Goal: Information Seeking & Learning: Learn about a topic

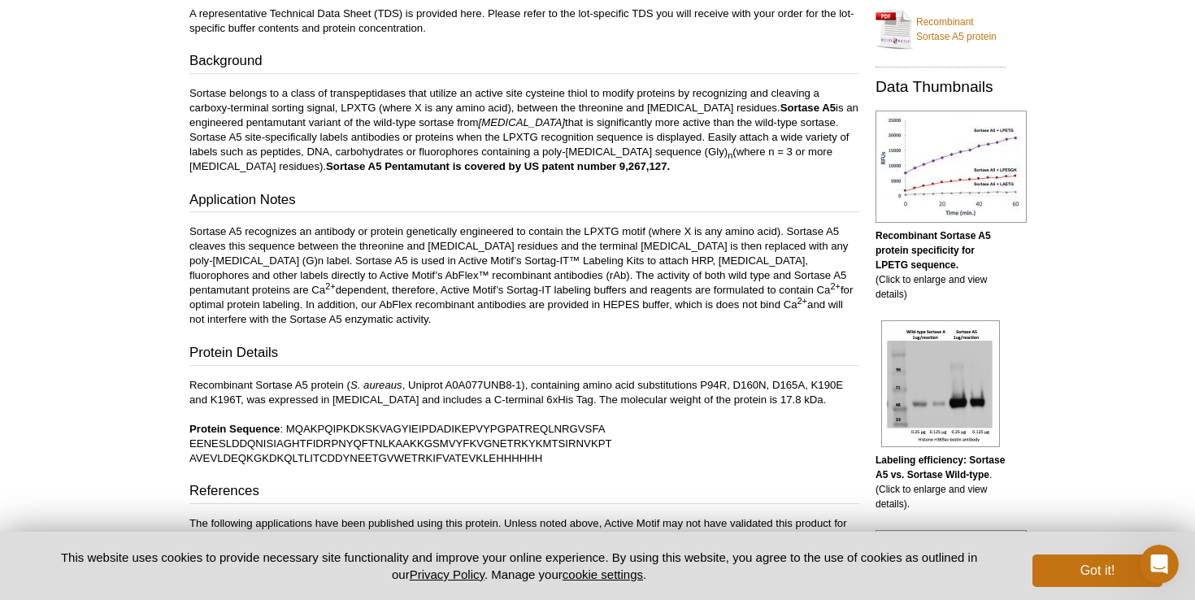
scroll to position [365, 0]
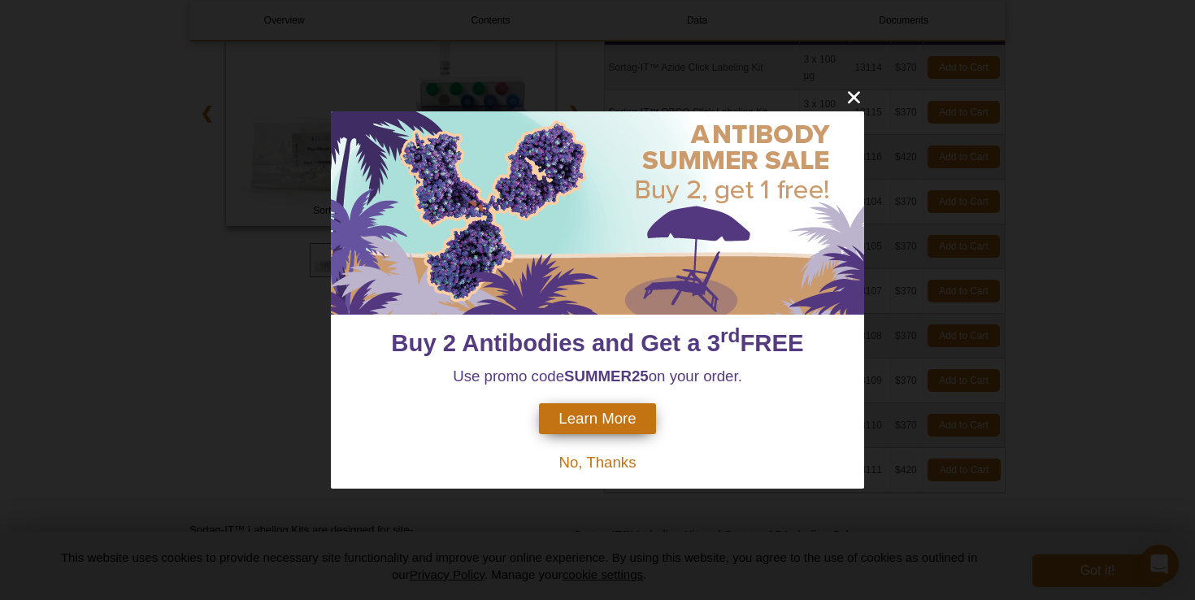
scroll to position [269, 0]
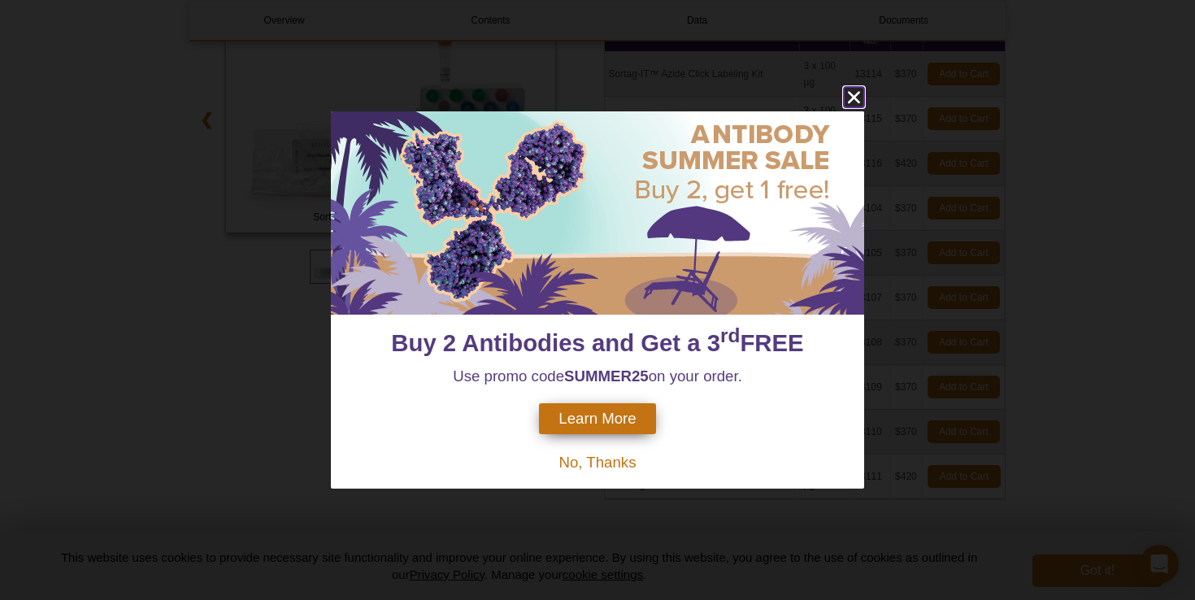
click at [852, 98] on icon "close" at bounding box center [854, 97] width 12 height 12
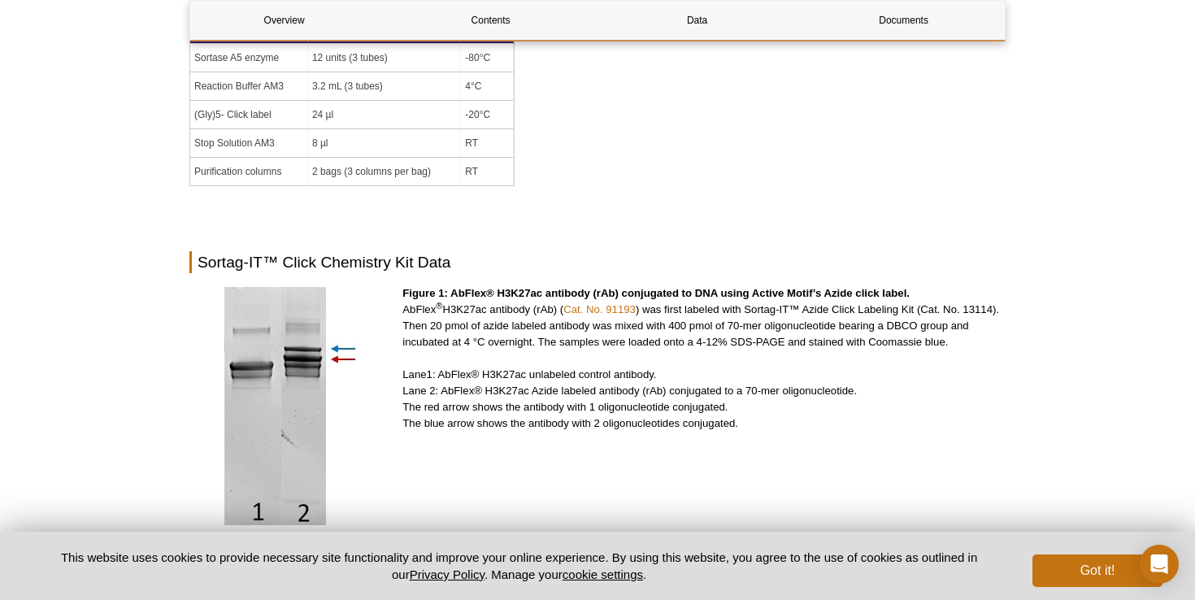
scroll to position [2468, 0]
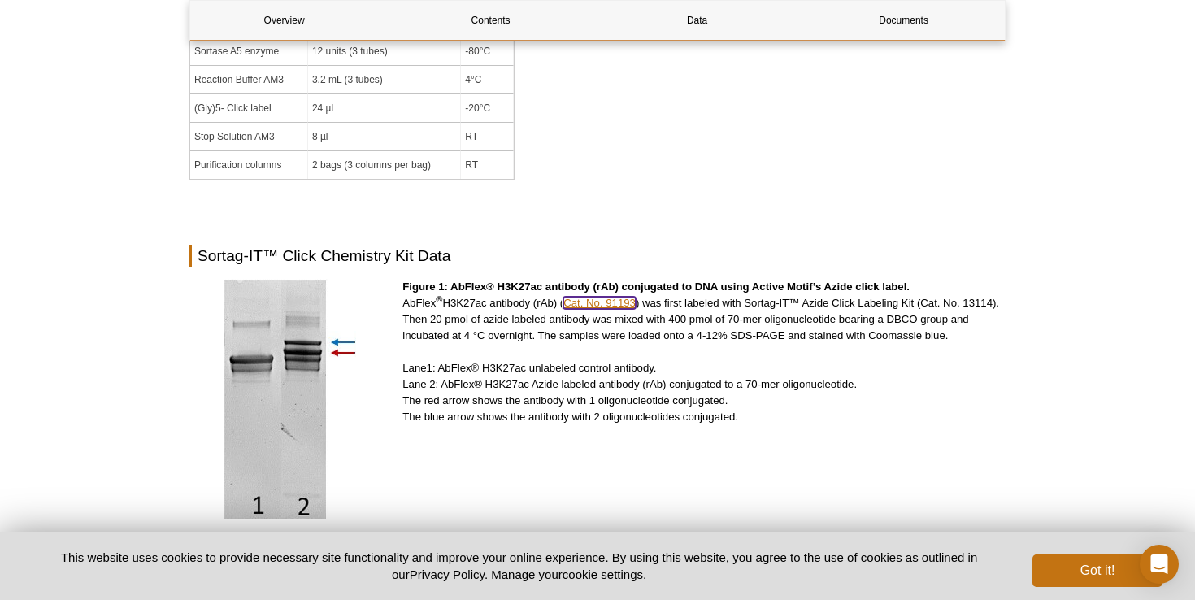
click at [589, 297] on link "Cat. No. 91193" at bounding box center [599, 303] width 72 height 12
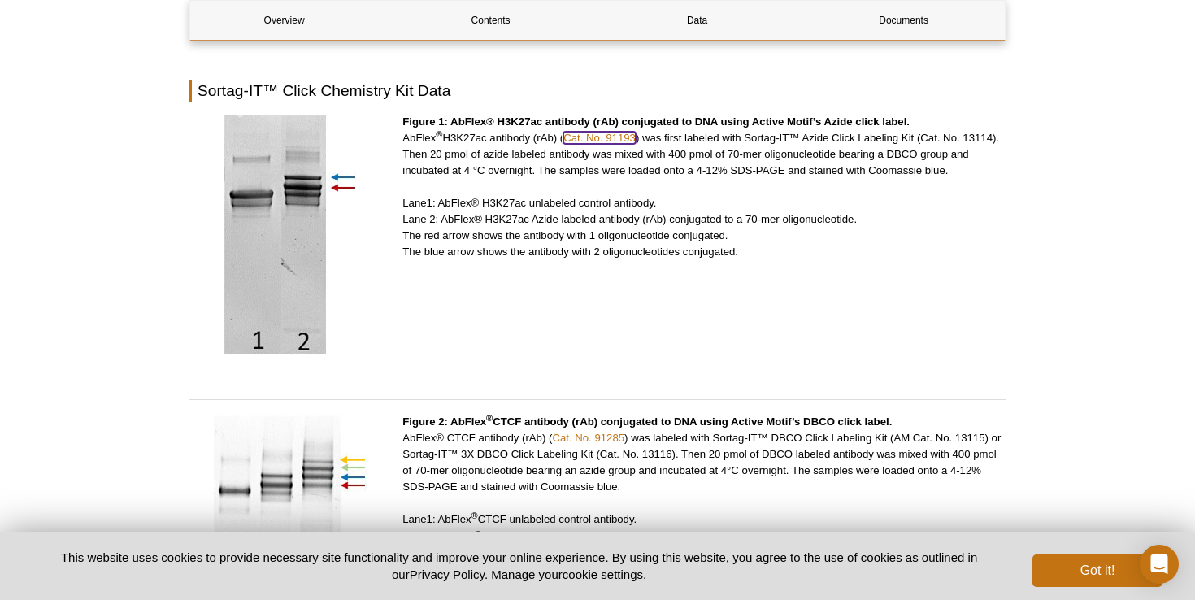
scroll to position [2673, 0]
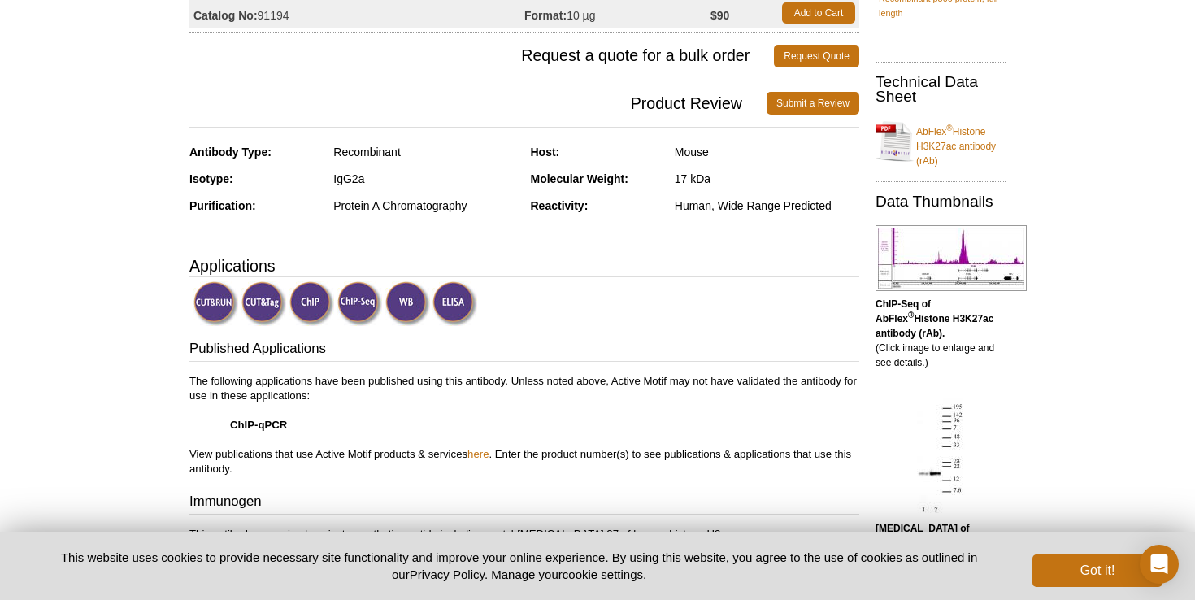
scroll to position [245, 0]
drag, startPoint x: 714, startPoint y: 176, endPoint x: 656, endPoint y: 177, distance: 58.5
click at [655, 177] on div "Molecular Weight: 17 kDa" at bounding box center [695, 185] width 329 height 27
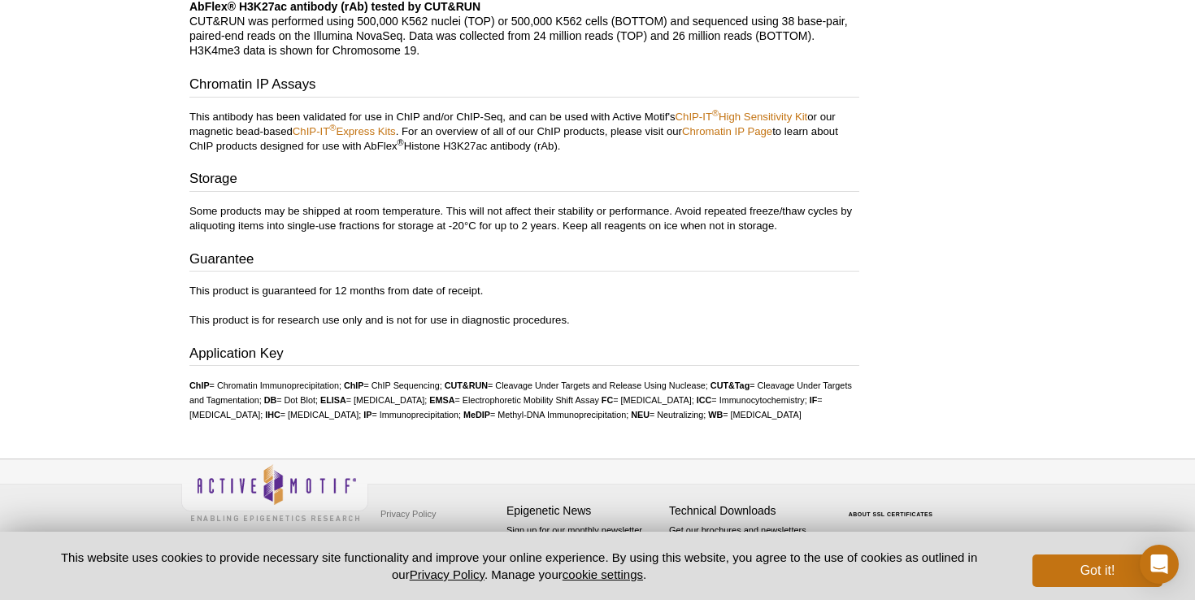
scroll to position [2513, 0]
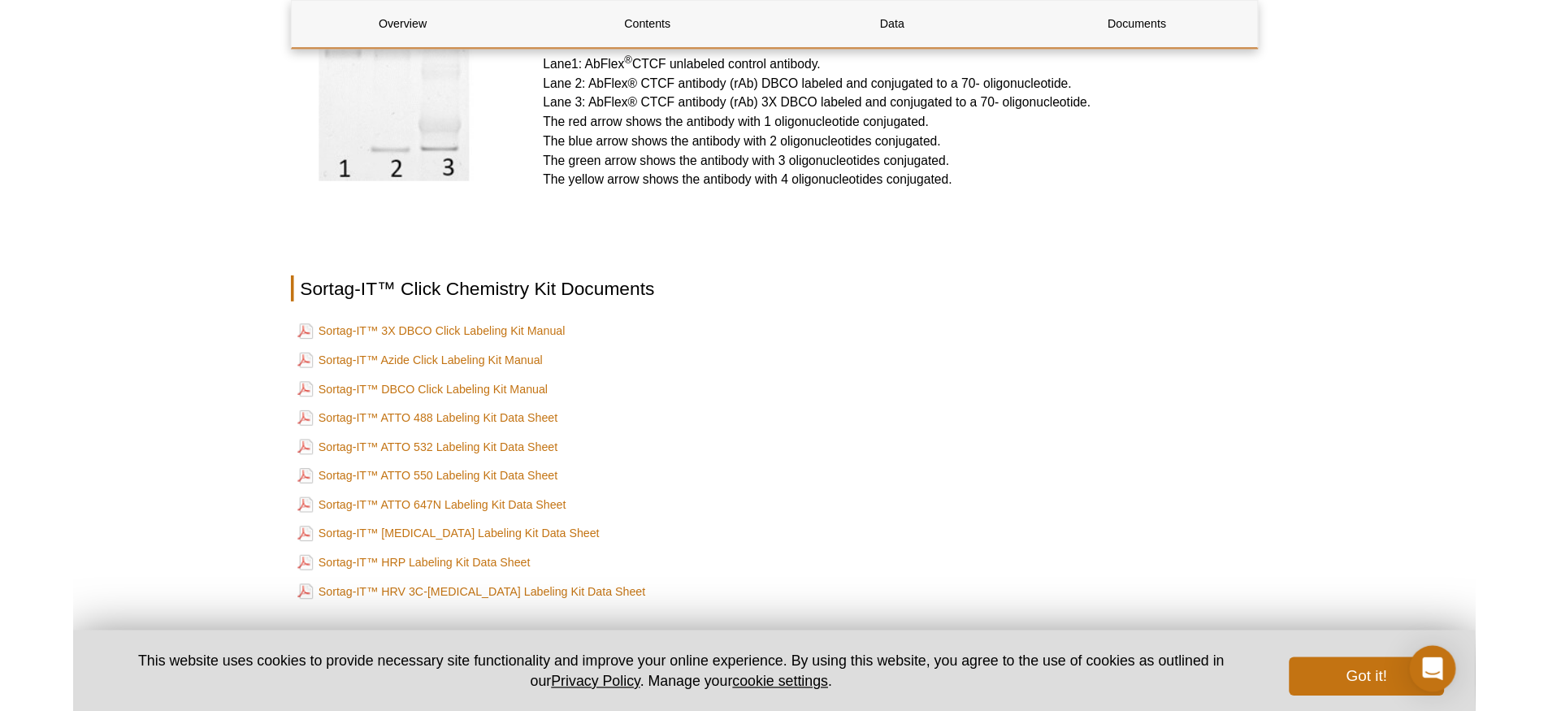
scroll to position [2683, 0]
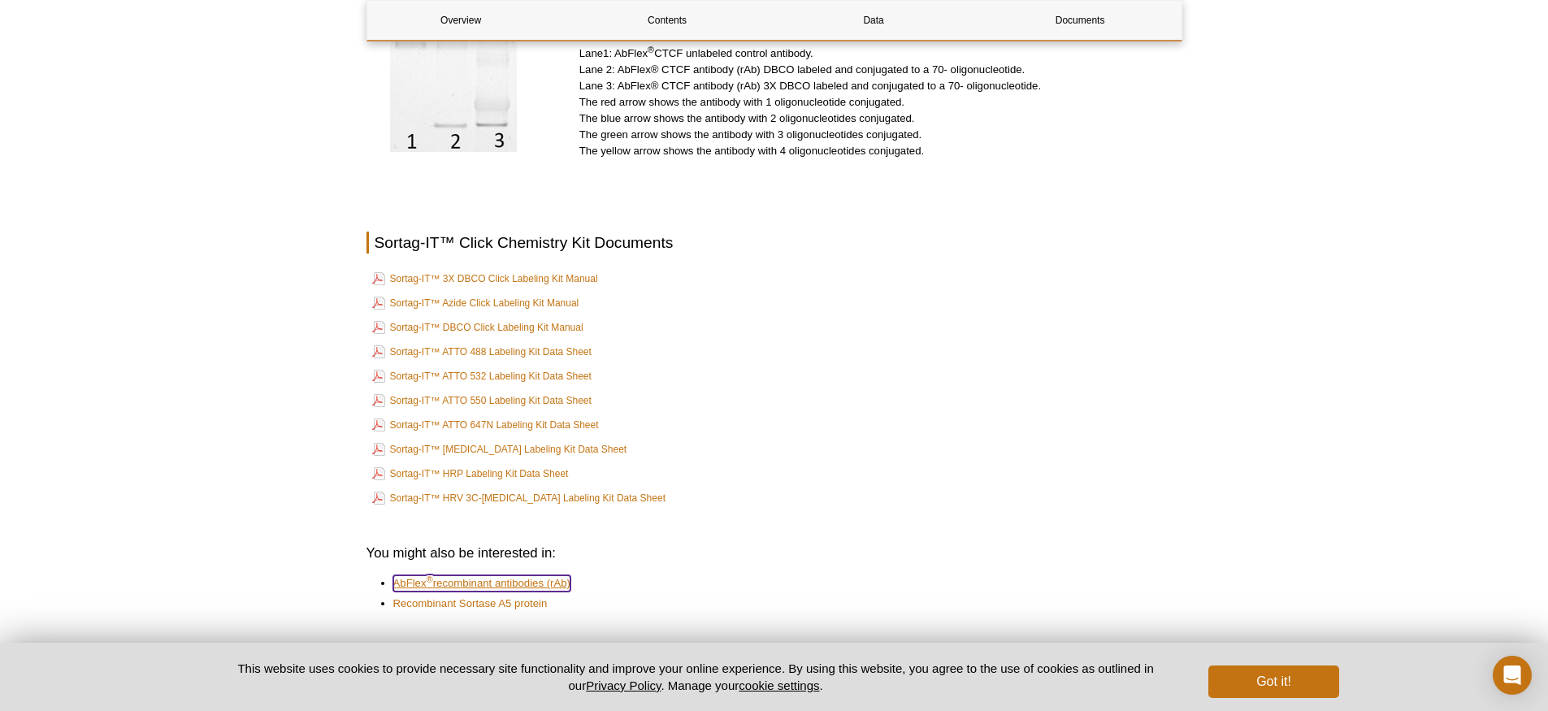
click at [524, 575] on link "AbFlex ® recombinant antibodies (rAb)" at bounding box center [481, 583] width 177 height 16
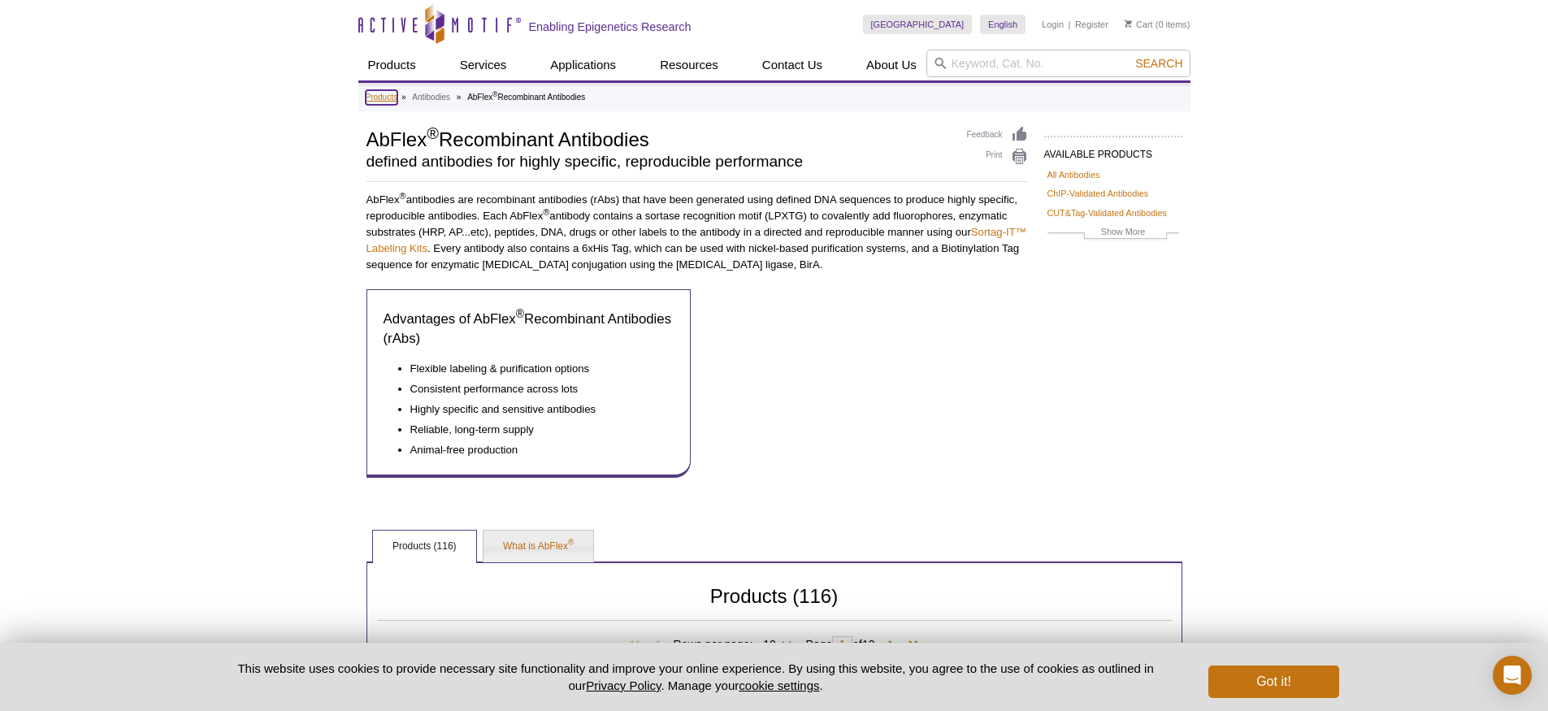
click at [380, 98] on link "Products" at bounding box center [382, 97] width 32 height 15
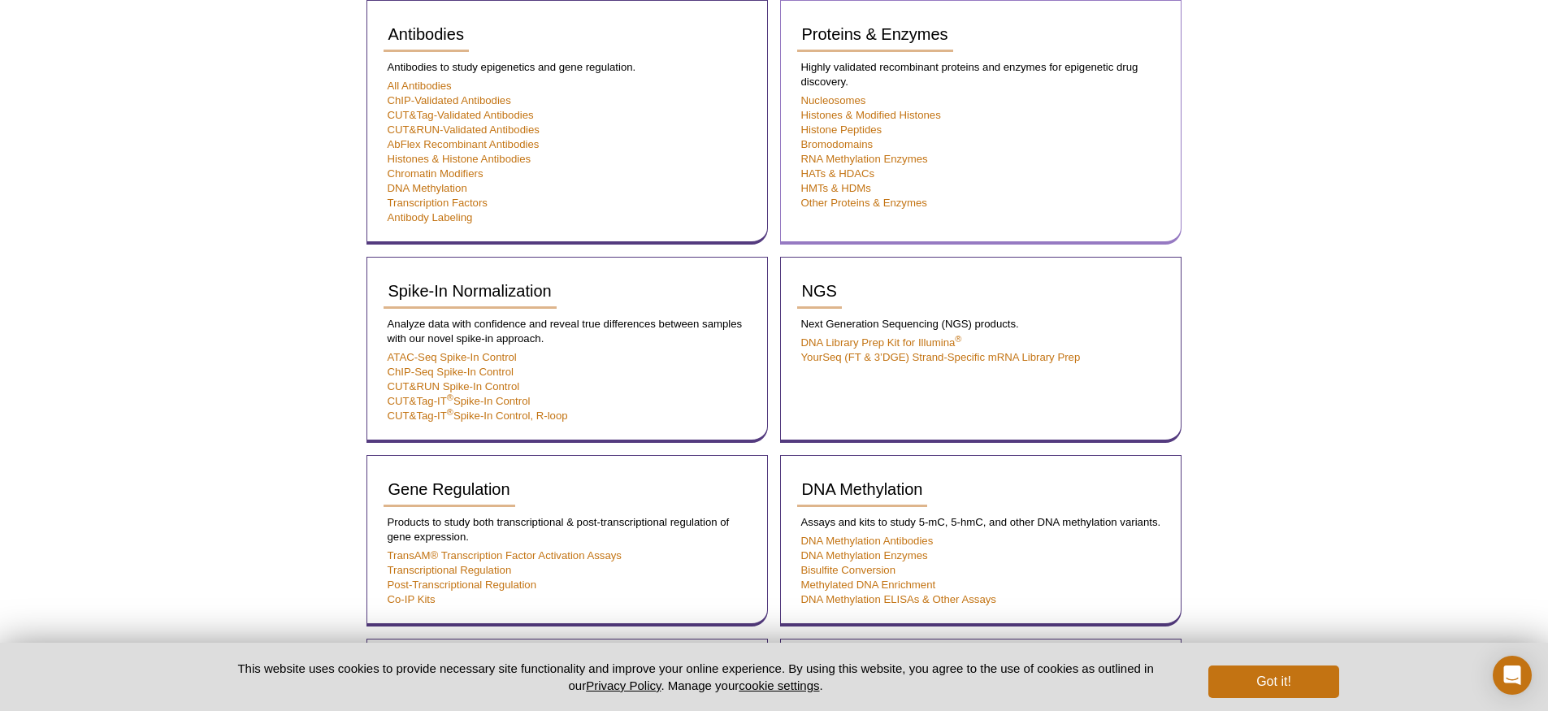
scroll to position [572, 0]
click at [910, 41] on span "Proteins & Enzymes" at bounding box center [875, 36] width 146 height 18
click at [885, 32] on span "Proteins & Enzymes" at bounding box center [875, 36] width 146 height 18
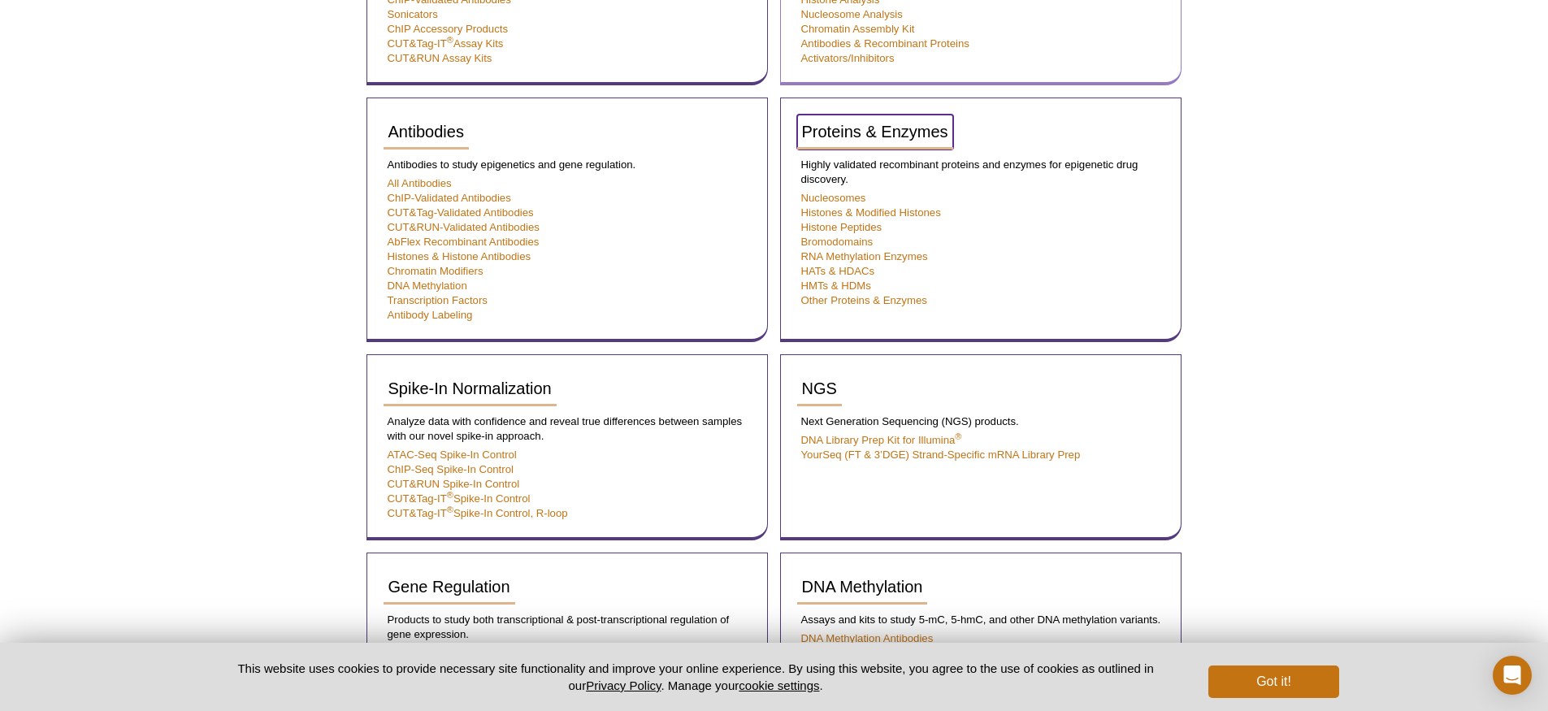
scroll to position [444, 0]
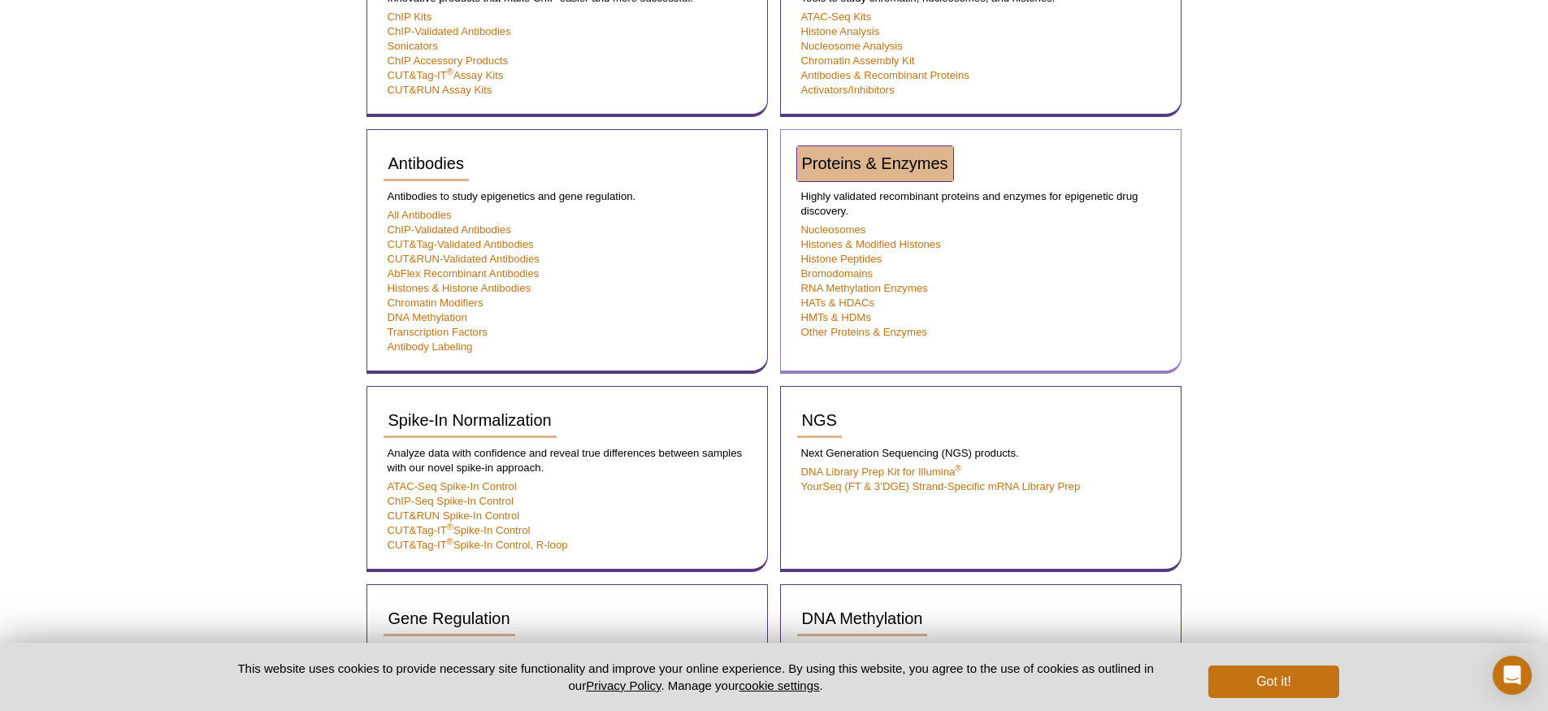
click at [896, 167] on span "Proteins & Enzymes" at bounding box center [875, 163] width 146 height 18
click at [856, 161] on span "Proteins & Enzymes" at bounding box center [875, 163] width 146 height 18
click at [908, 334] on link "Other Proteins & Enzymes" at bounding box center [864, 332] width 126 height 12
click at [913, 333] on link "Other Proteins & Enzymes" at bounding box center [864, 332] width 126 height 12
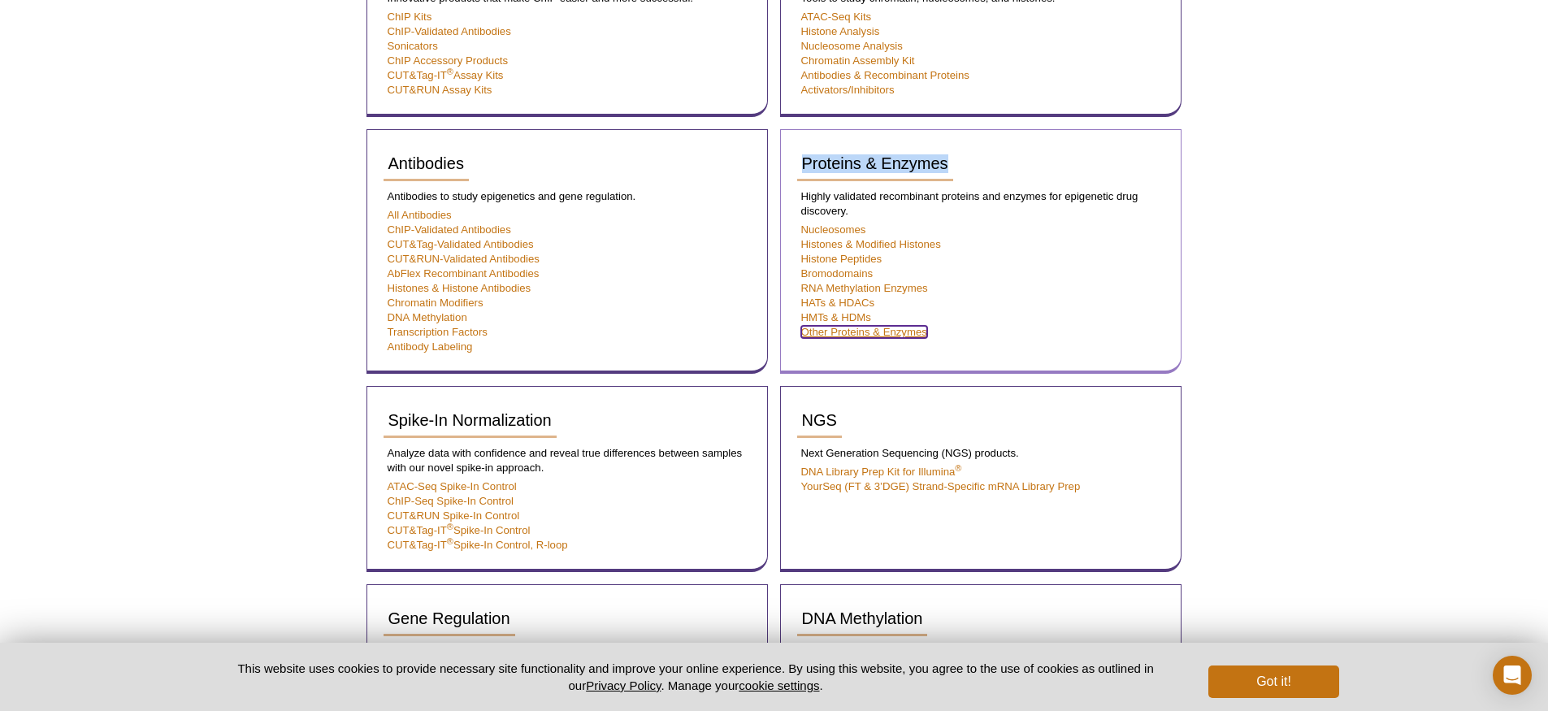
click at [914, 332] on link "Other Proteins & Enzymes" at bounding box center [864, 332] width 126 height 12
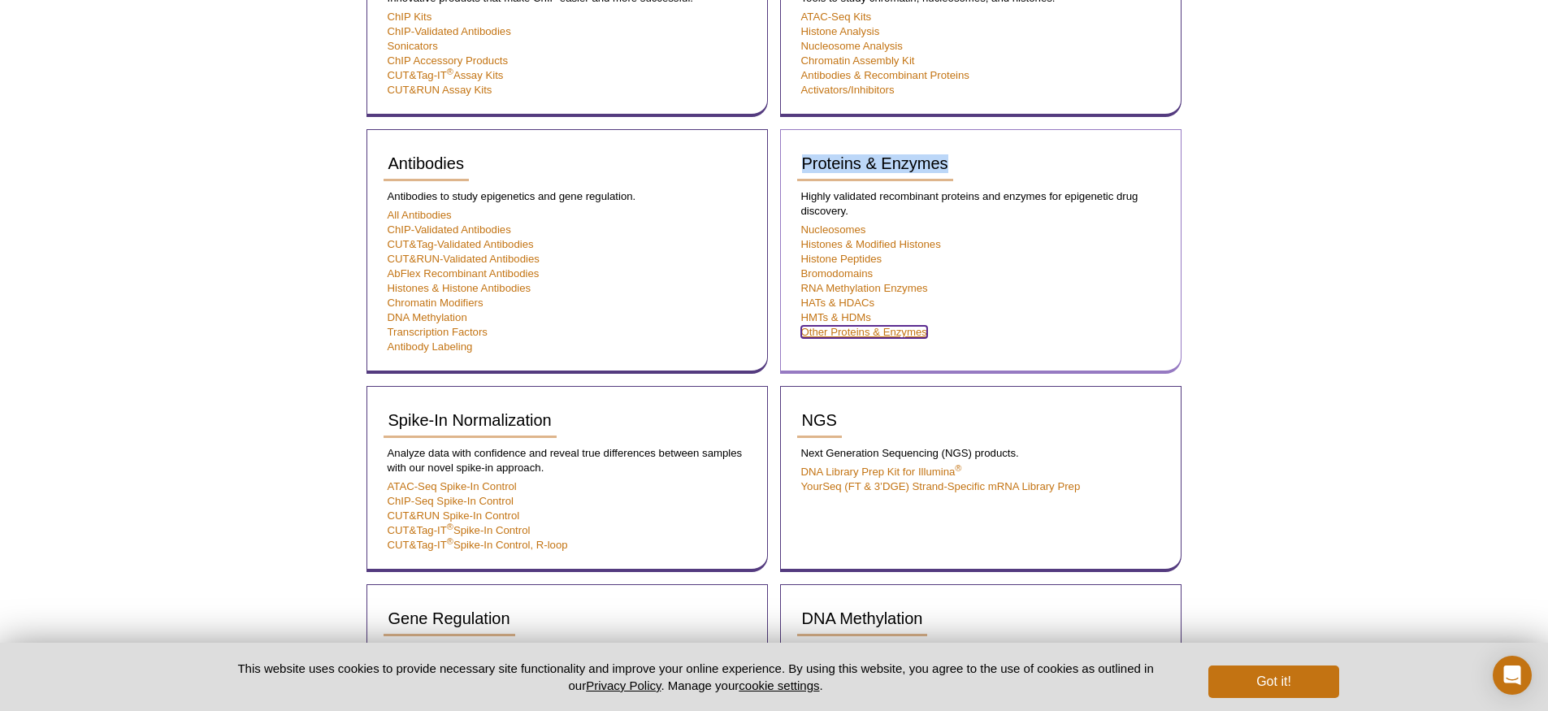
click at [914, 332] on link "Other Proteins & Enzymes" at bounding box center [864, 332] width 126 height 12
click at [859, 301] on link "HATs & HDACs" at bounding box center [838, 303] width 74 height 12
click at [858, 286] on link "RNA Methylation Enzymes" at bounding box center [864, 288] width 127 height 12
click at [852, 271] on link "Bromodomains" at bounding box center [837, 273] width 72 height 12
click at [850, 253] on link "Histone Peptides" at bounding box center [841, 259] width 81 height 12
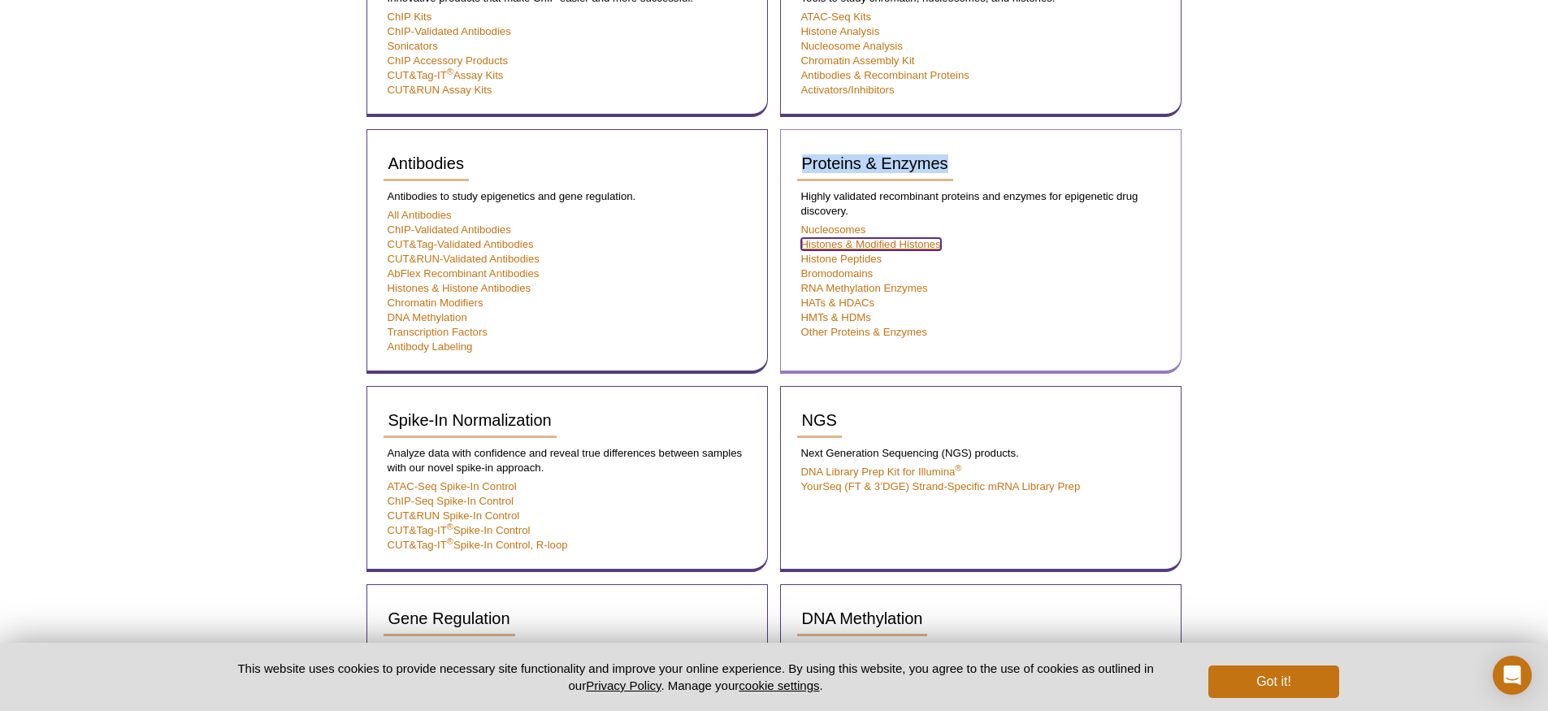
click at [851, 242] on link "Histones & Modified Histones" at bounding box center [871, 244] width 140 height 12
click at [849, 257] on link "Histone Peptides" at bounding box center [841, 259] width 81 height 12
click at [839, 271] on link "Bromodomains" at bounding box center [837, 273] width 72 height 12
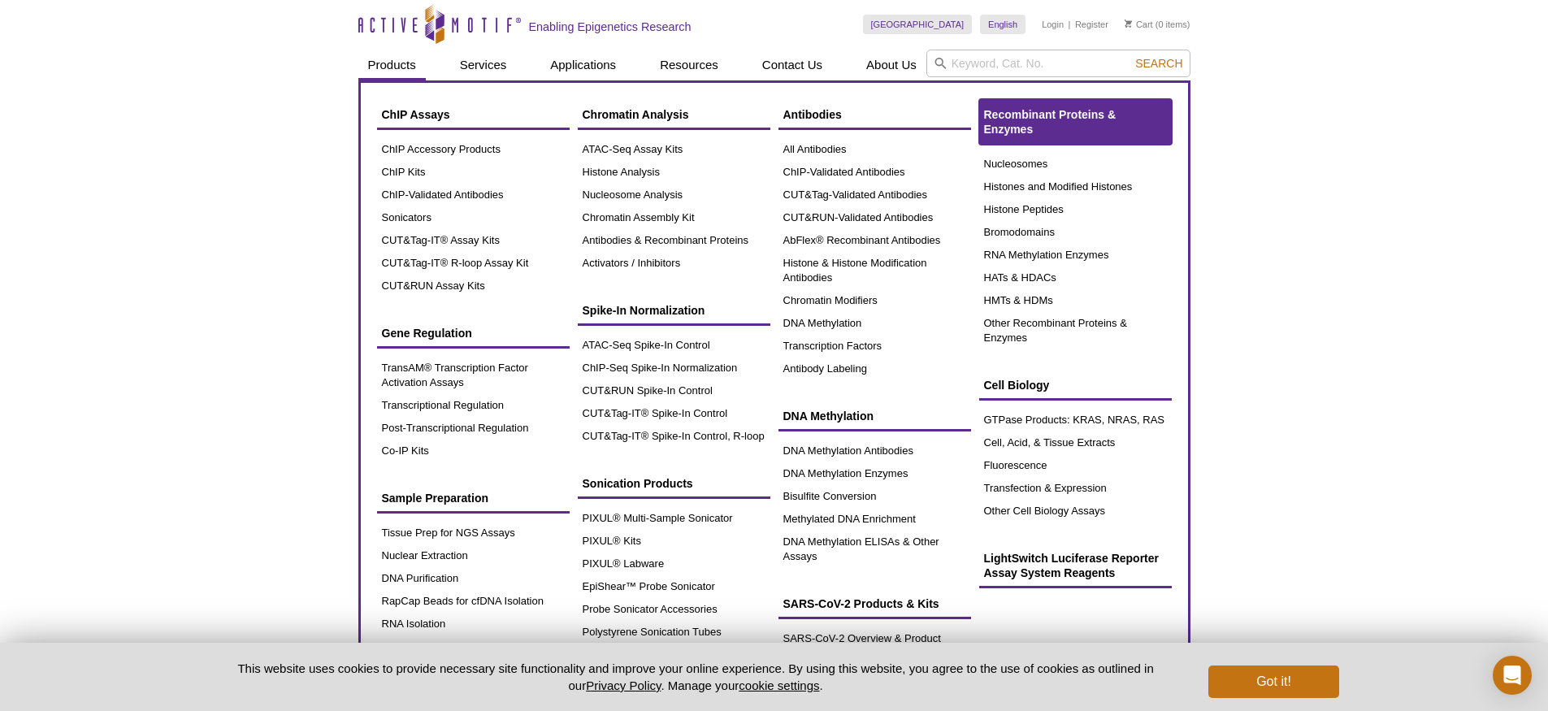
click at [1014, 120] on span "Recombinant Proteins & Enzymes" at bounding box center [1050, 122] width 132 height 28
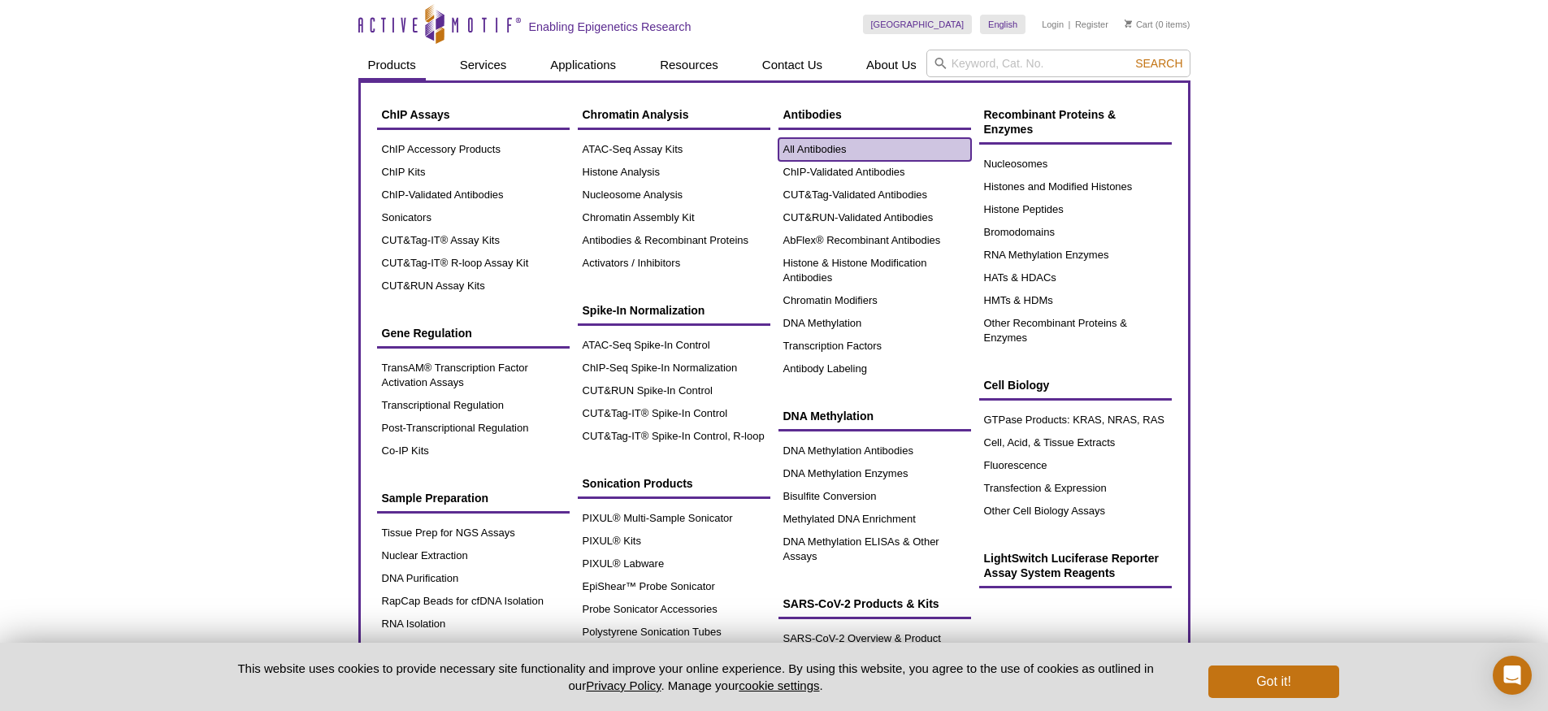
click at [804, 150] on link "All Antibodies" at bounding box center [874, 149] width 193 height 23
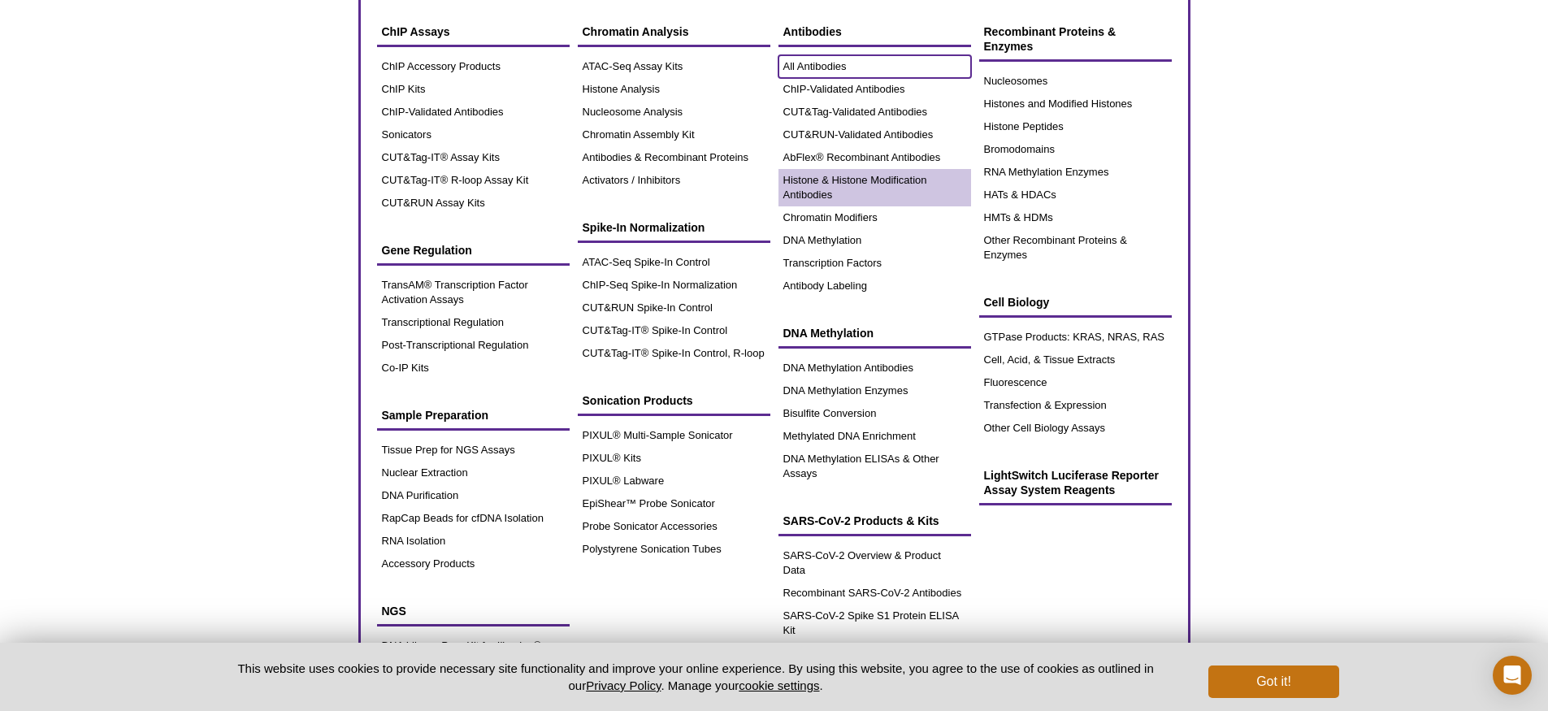
scroll to position [76, 0]
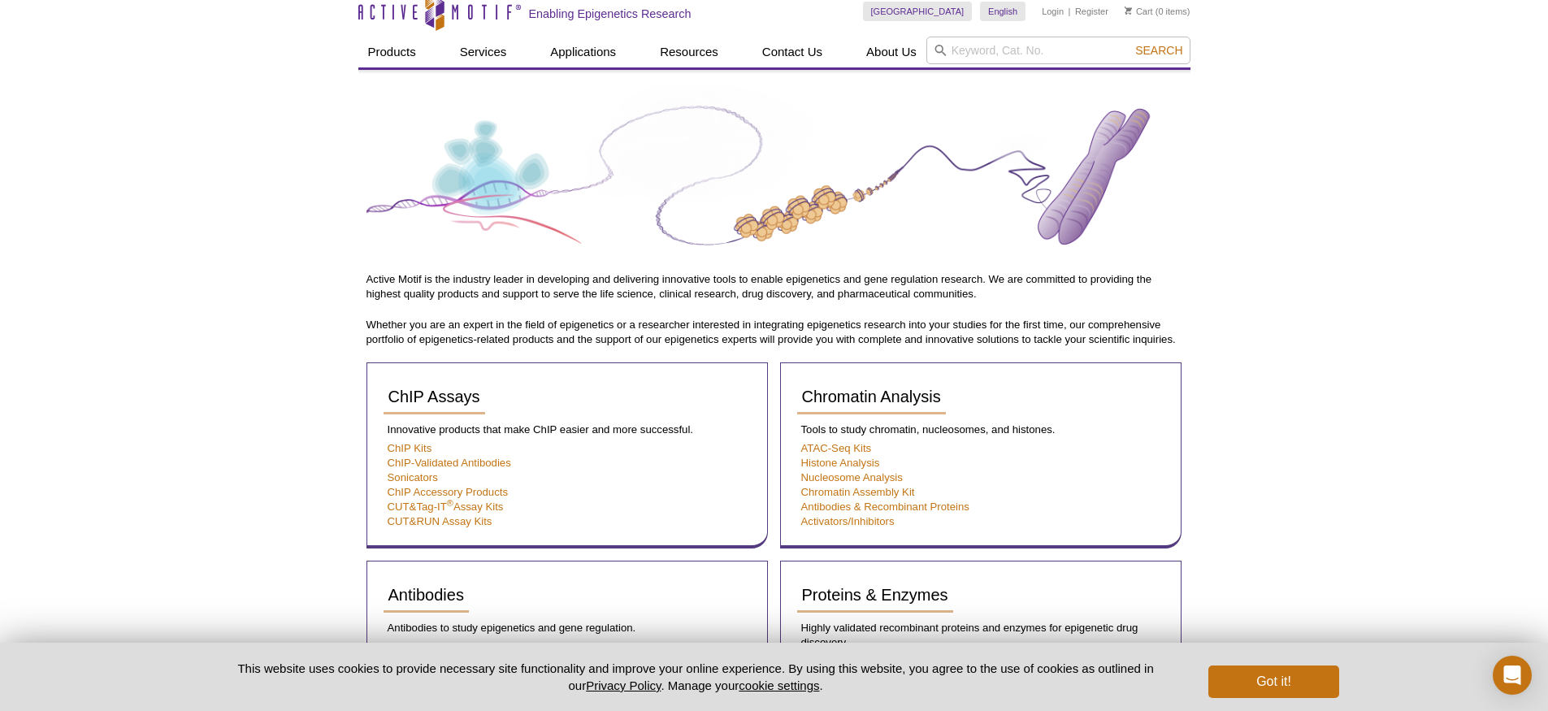
scroll to position [0, 0]
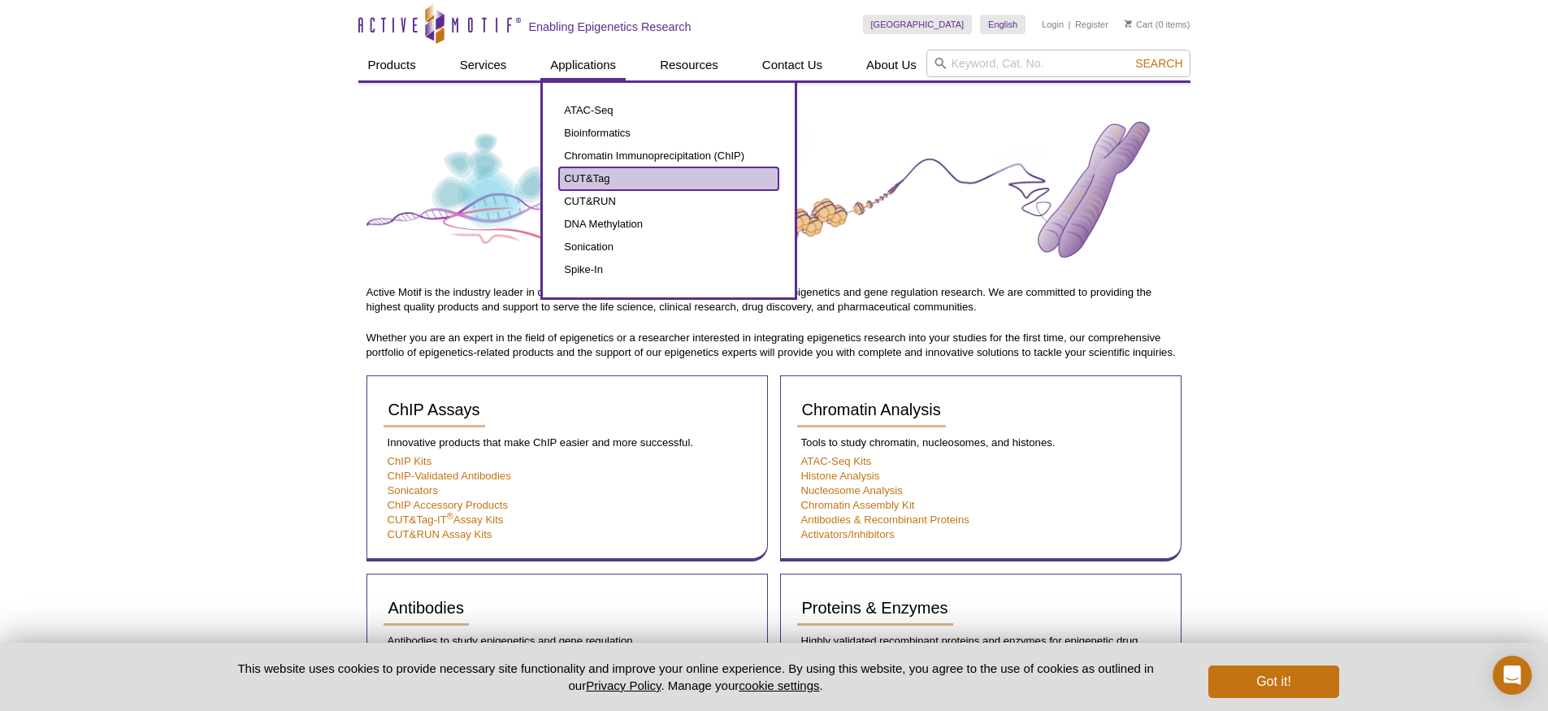
click at [588, 178] on link "CUT&Tag" at bounding box center [668, 178] width 219 height 23
click at [589, 201] on link "CUT&RUN" at bounding box center [668, 201] width 219 height 23
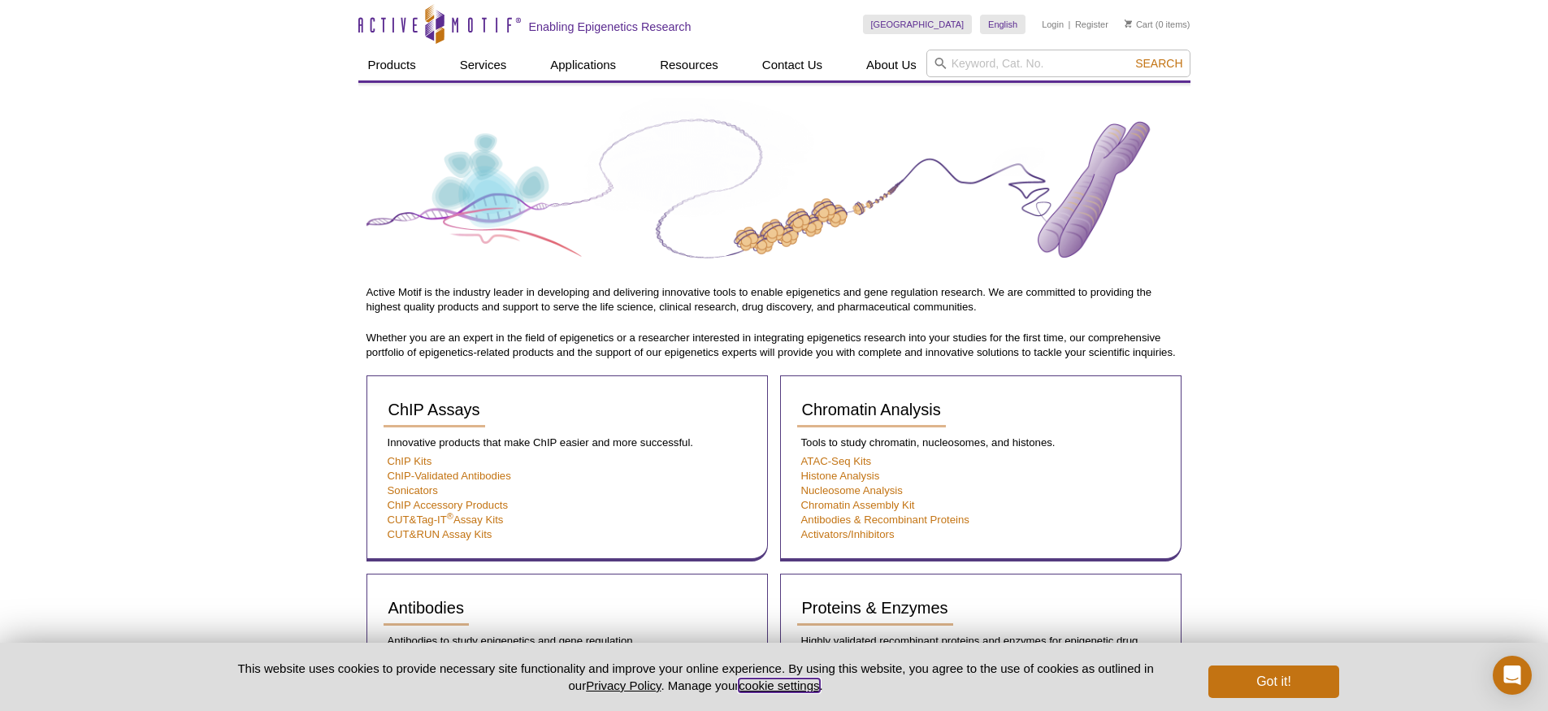
click at [774, 684] on button "cookie settings" at bounding box center [779, 686] width 80 height 14
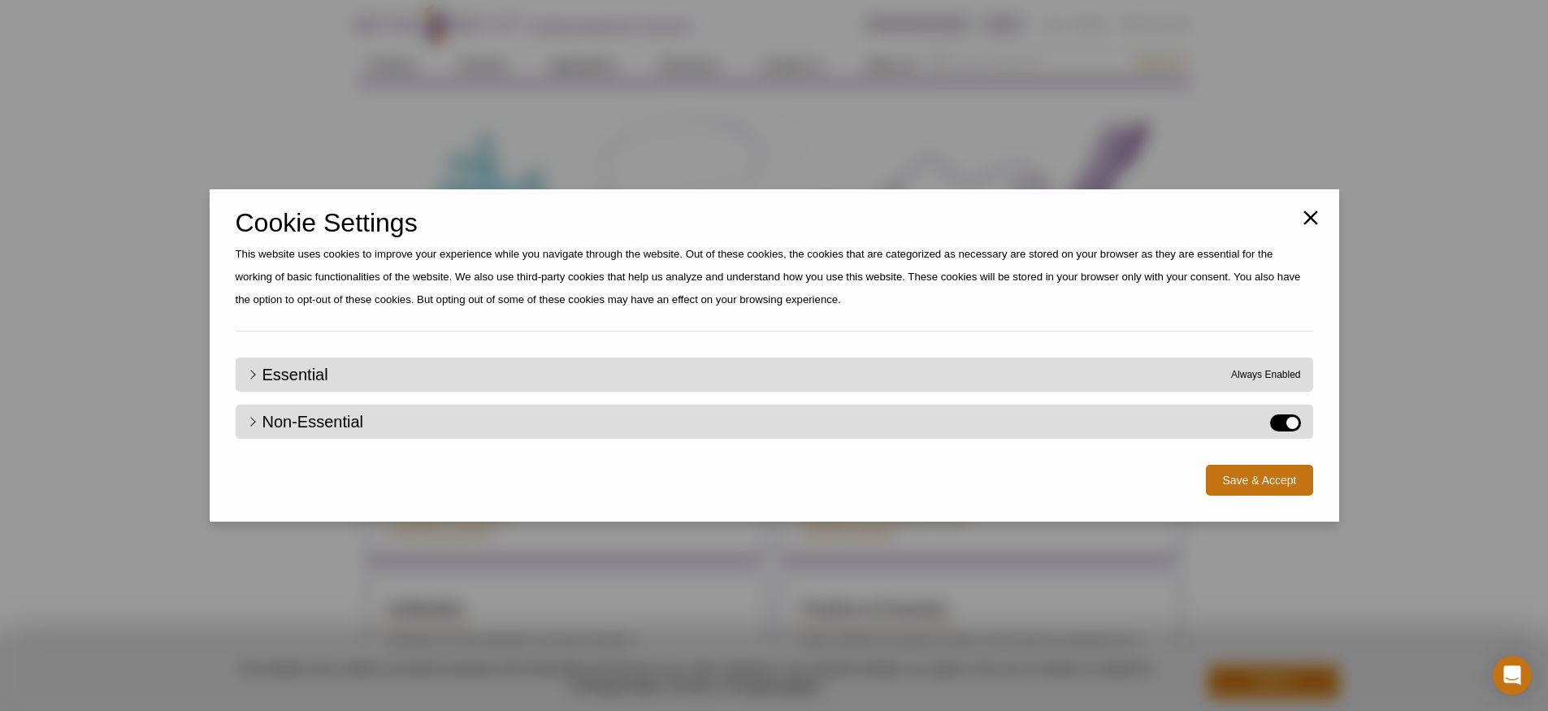
click at [1281, 425] on label "Non-Essential" at bounding box center [1285, 422] width 31 height 17
click at [0, 0] on input "Non-Essential" at bounding box center [0, 0] width 0 height 0
click at [1239, 475] on button "Save & Accept" at bounding box center [1259, 480] width 106 height 31
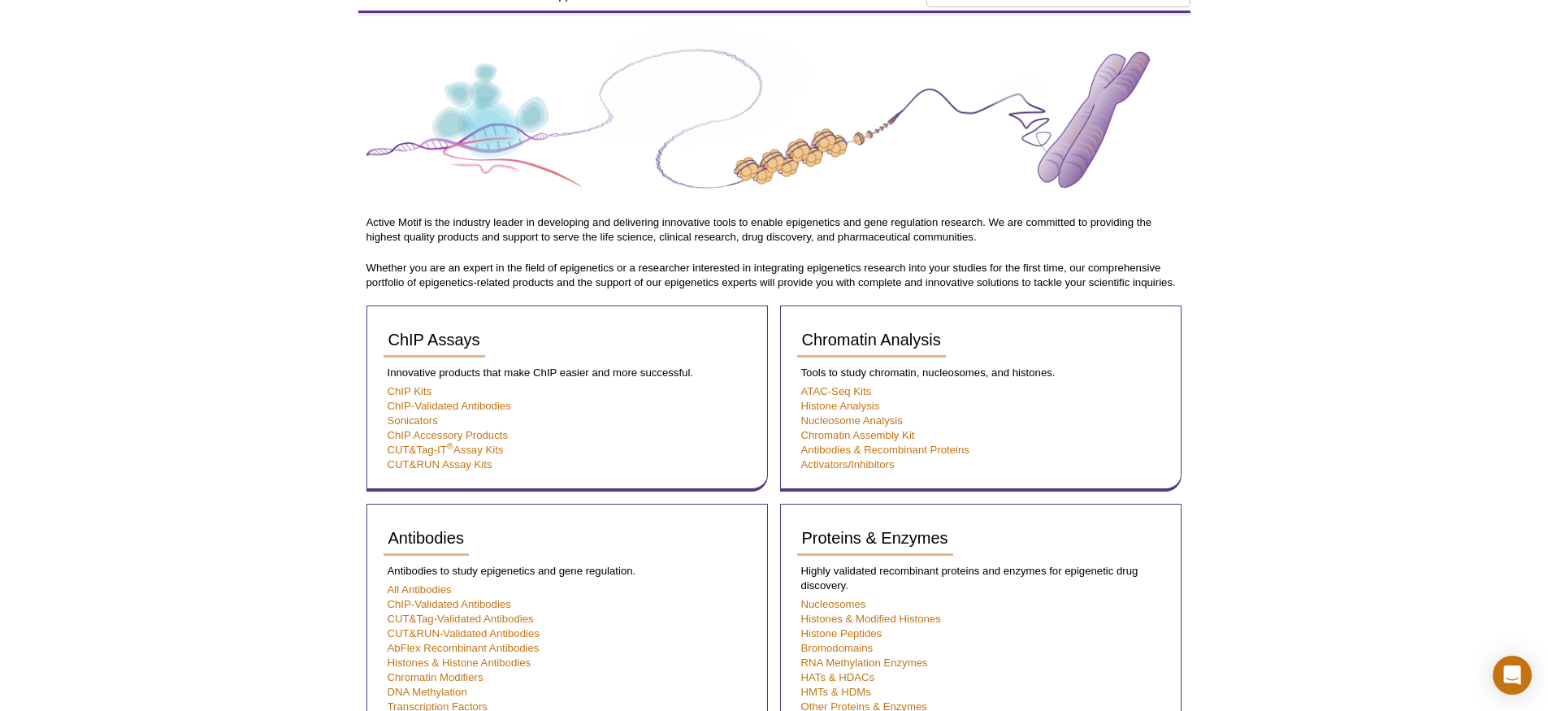
scroll to position [317, 0]
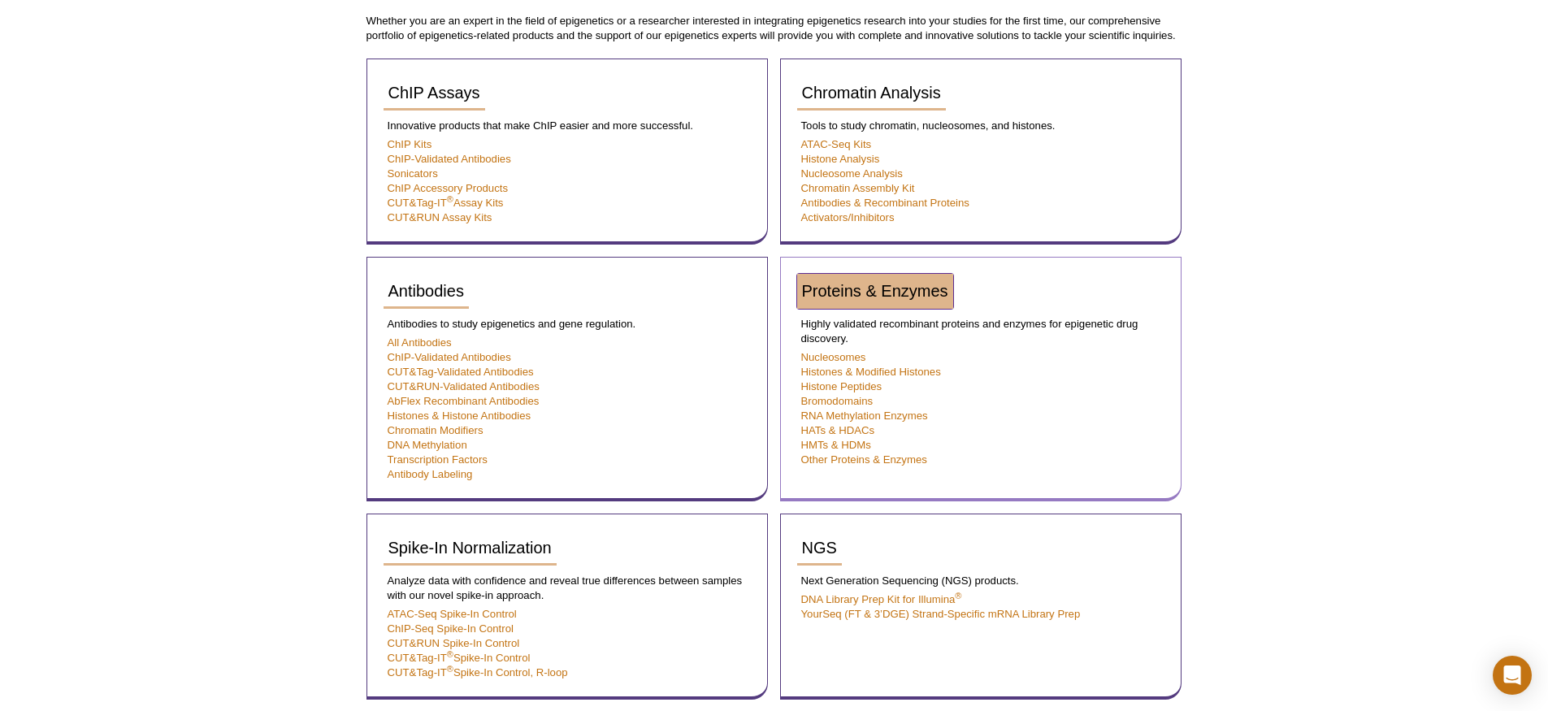
click at [890, 287] on span "Proteins & Enzymes" at bounding box center [875, 291] width 146 height 18
